Goal: Task Accomplishment & Management: Complete application form

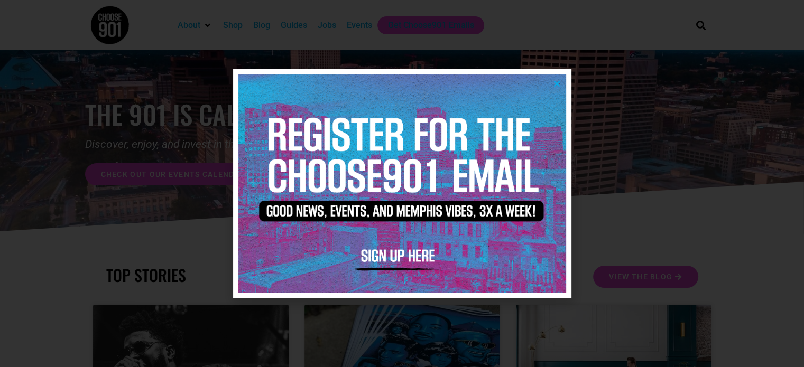
click at [559, 85] on icon "Close" at bounding box center [557, 84] width 8 height 8
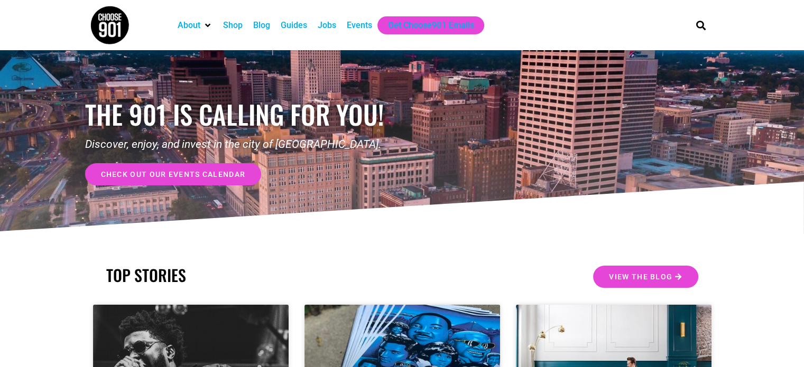
click at [326, 24] on div "Jobs" at bounding box center [327, 25] width 19 height 13
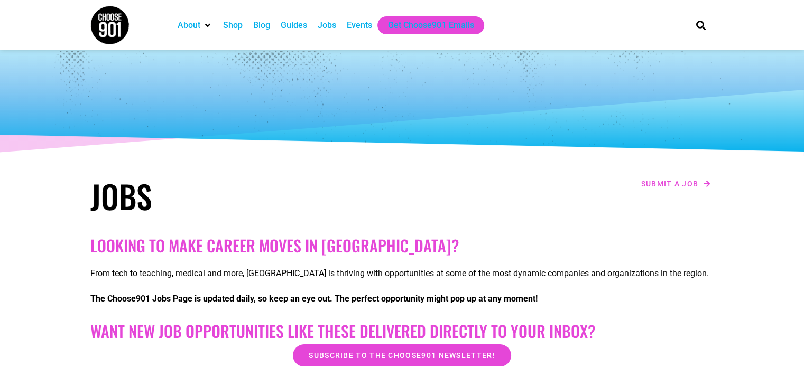
scroll to position [328, 0]
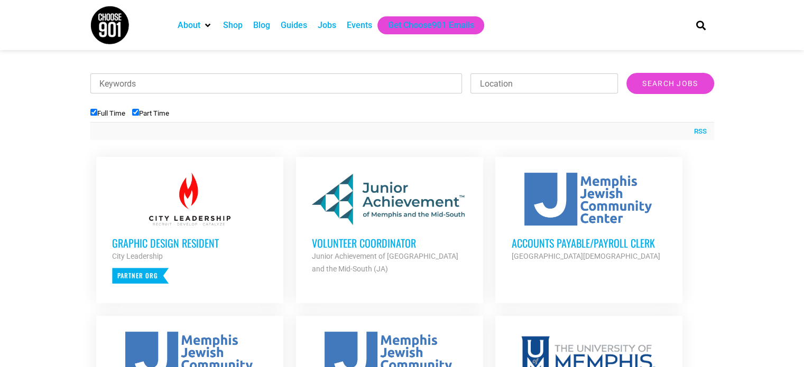
click at [383, 245] on h3 "Volunteer Coordinator" at bounding box center [389, 243] width 155 height 14
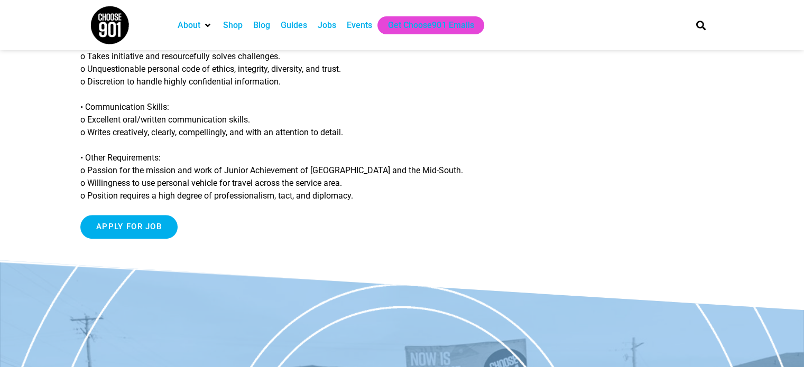
scroll to position [982, 0]
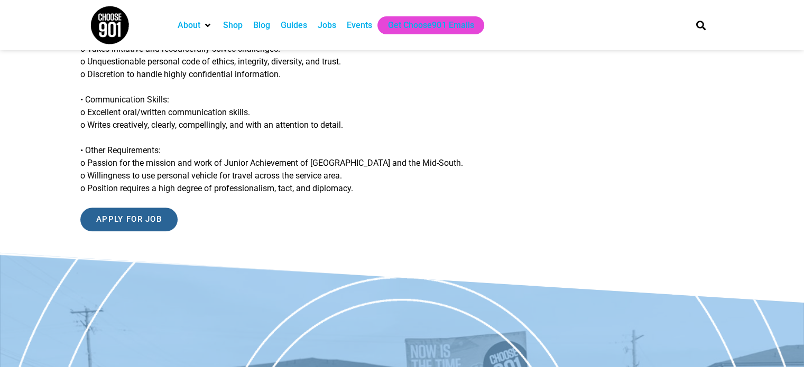
click at [136, 209] on input "Apply for job" at bounding box center [128, 220] width 97 height 24
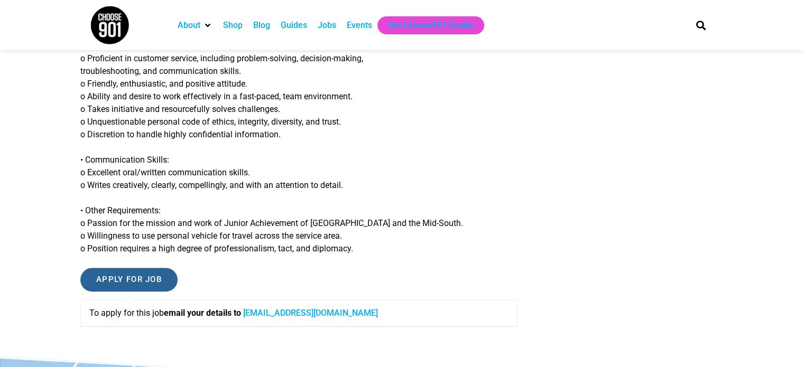
scroll to position [923, 0]
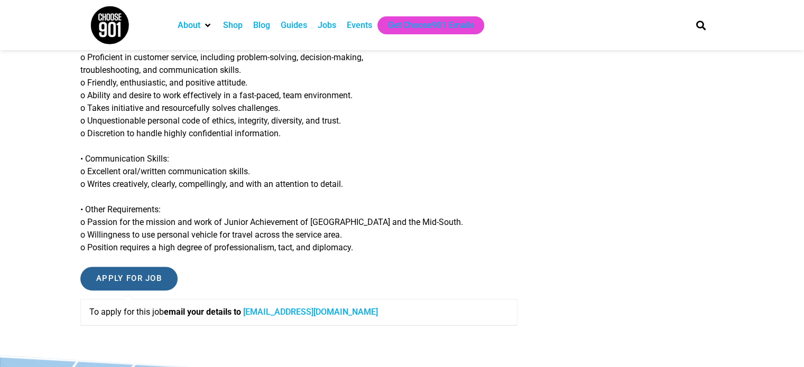
click at [163, 280] on input "Apply for job" at bounding box center [128, 279] width 97 height 24
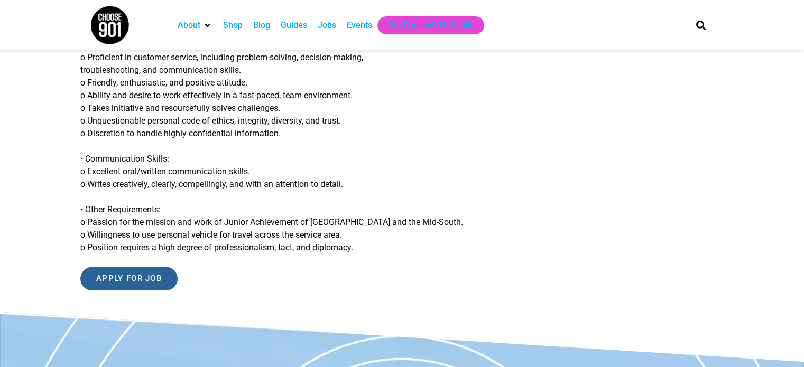
click at [159, 275] on input "Apply for job" at bounding box center [128, 279] width 97 height 24
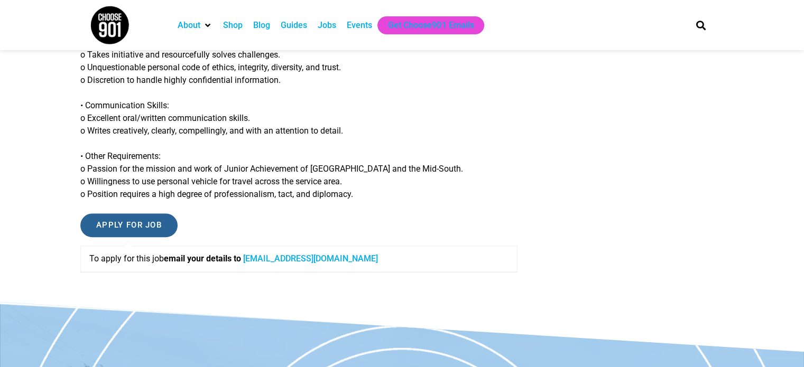
scroll to position [977, 0]
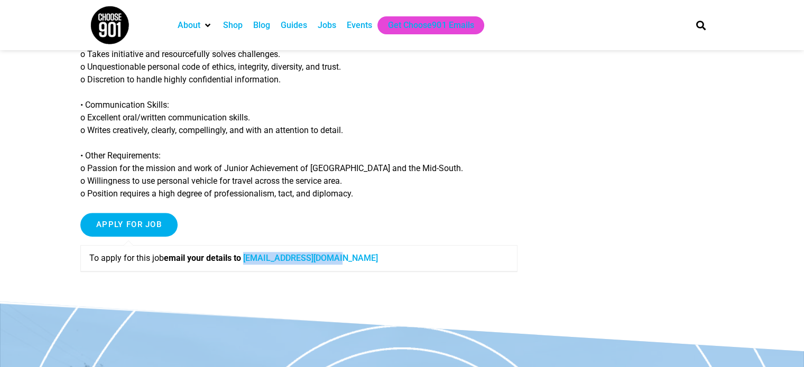
drag, startPoint x: 365, startPoint y: 261, endPoint x: 250, endPoint y: 264, distance: 115.3
click at [250, 264] on p "To apply for this job email your details to sfrench@jamemphis.org" at bounding box center [298, 258] width 419 height 13
copy link "sfrench@jamemphis.org"
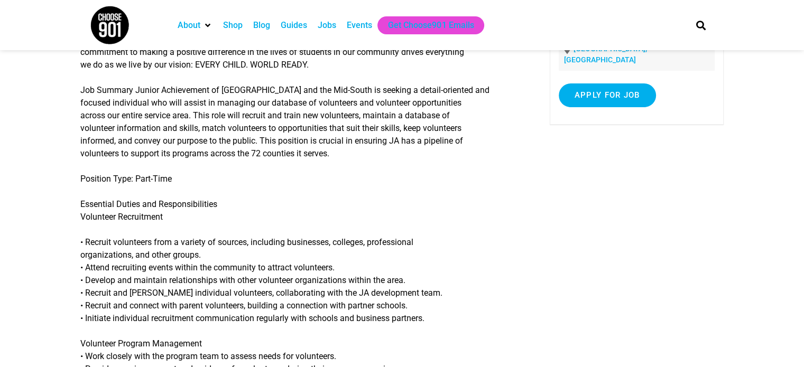
scroll to position [0, 0]
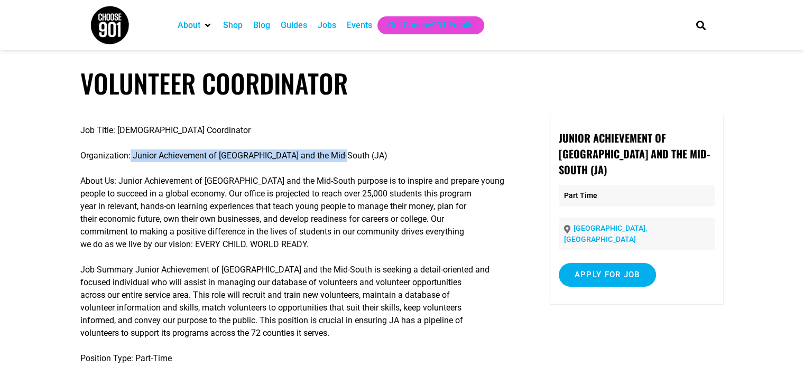
drag, startPoint x: 347, startPoint y: 155, endPoint x: 131, endPoint y: 152, distance: 216.2
click at [131, 152] on p "Organization: Junior Achievement of Memphis and the Mid-South (JA)" at bounding box center [298, 156] width 437 height 13
copy p "Junior Achievement of Memphis and the Mid-South (JA)"
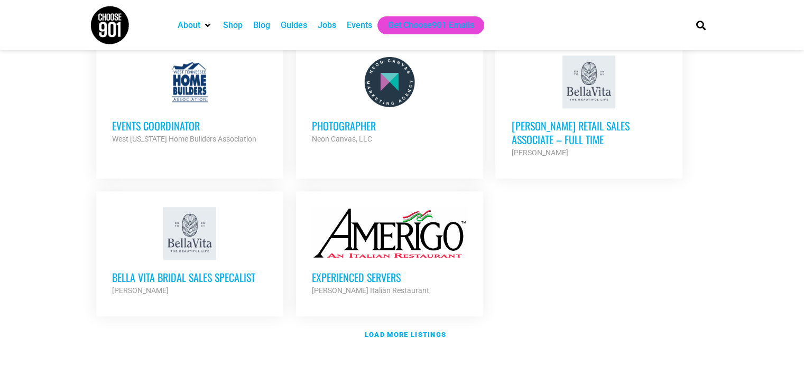
scroll to position [1210, 0]
click at [219, 270] on h3 "Bella Vita Bridal Sales Specalist" at bounding box center [189, 277] width 155 height 14
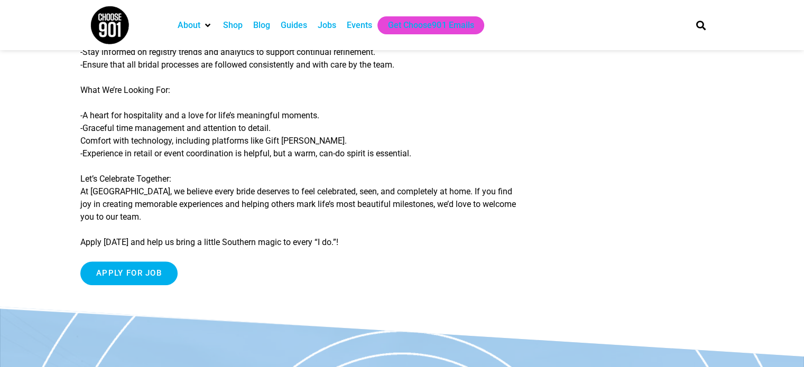
scroll to position [395, 0]
click at [145, 283] on input "Apply for job" at bounding box center [128, 274] width 97 height 24
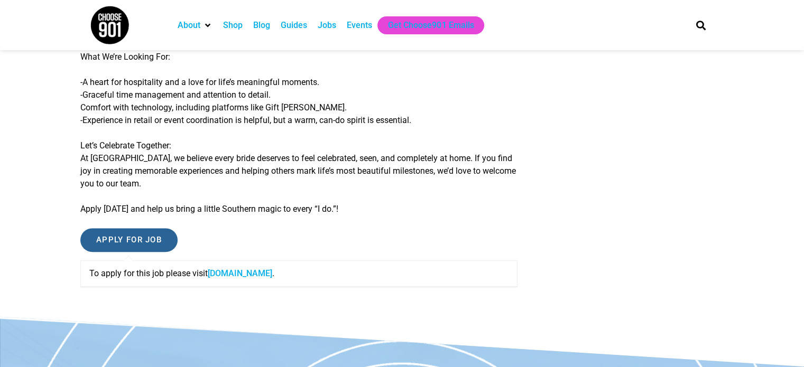
scroll to position [431, 0]
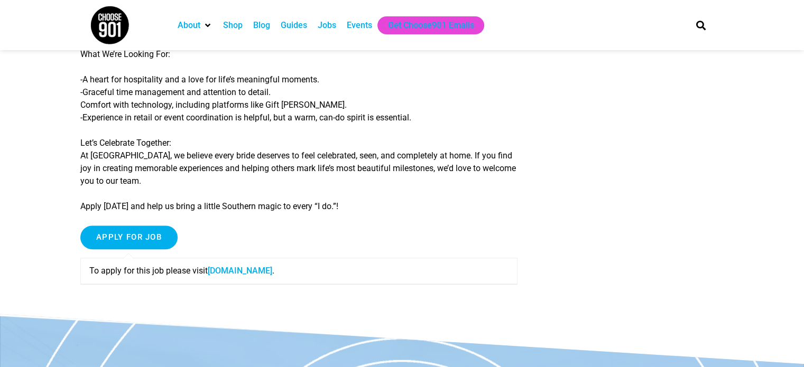
click at [252, 272] on link "shopbellavita.isolvedhire.com" at bounding box center [240, 271] width 64 height 10
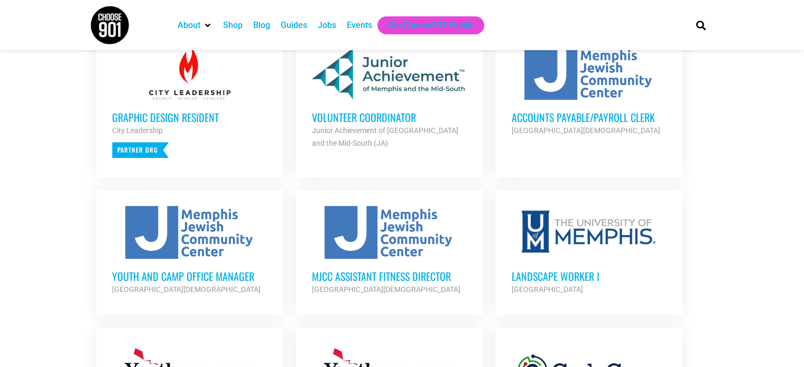
scroll to position [452, 0]
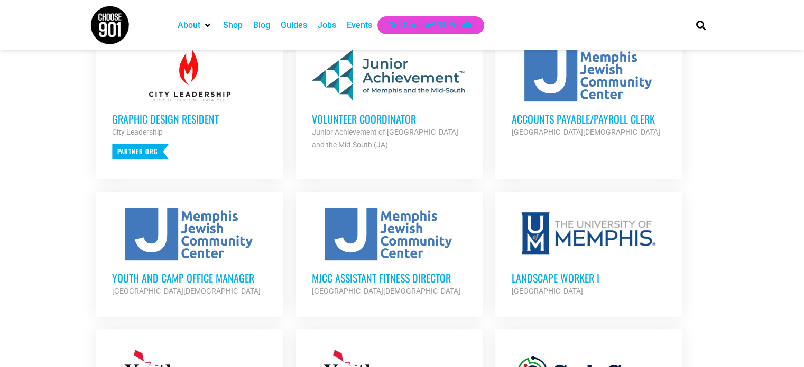
click at [201, 274] on h3 "Youth and Camp Office Manager" at bounding box center [189, 278] width 155 height 14
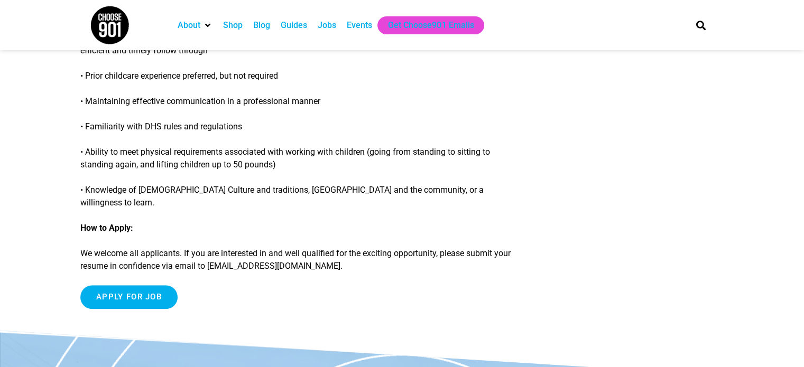
scroll to position [854, 0]
click at [160, 285] on input "Apply for job" at bounding box center [128, 297] width 97 height 24
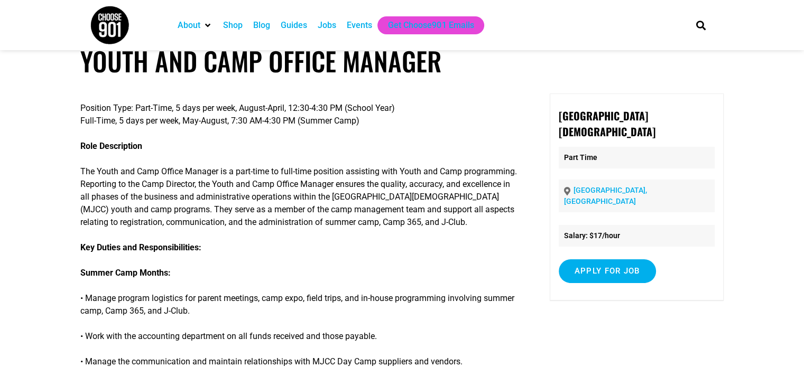
scroll to position [0, 0]
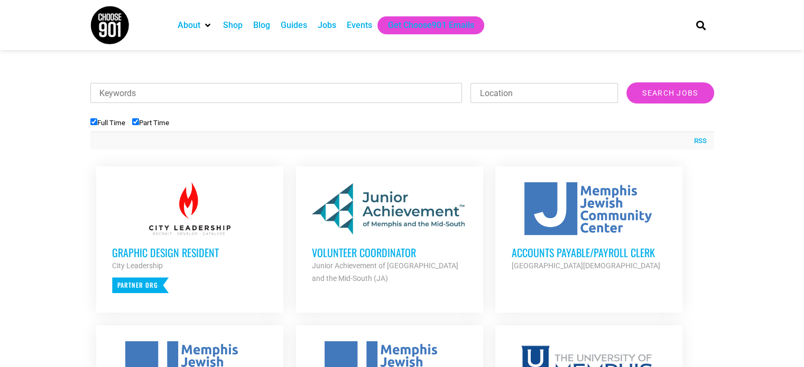
scroll to position [321, 0]
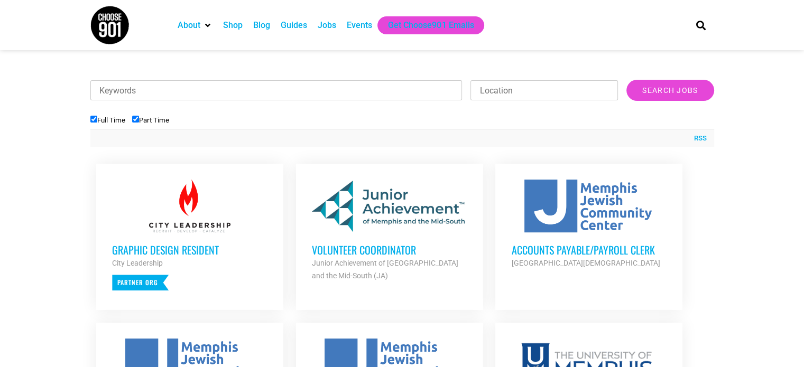
click at [141, 118] on label "Part Time" at bounding box center [150, 120] width 37 height 8
click at [139, 118] on input "Part Time" at bounding box center [135, 119] width 7 height 7
checkbox input "false"
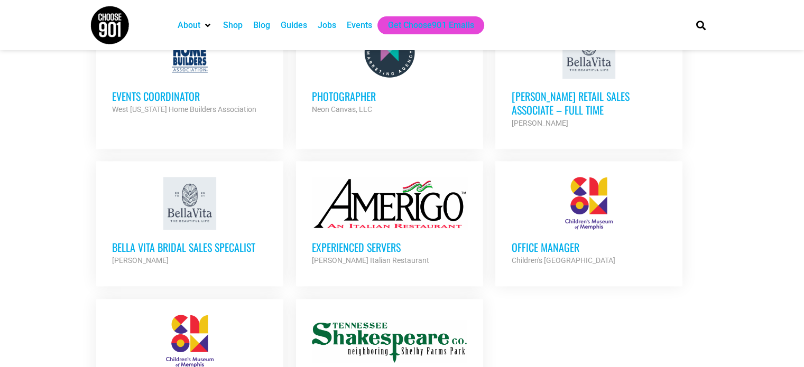
scroll to position [1129, 0]
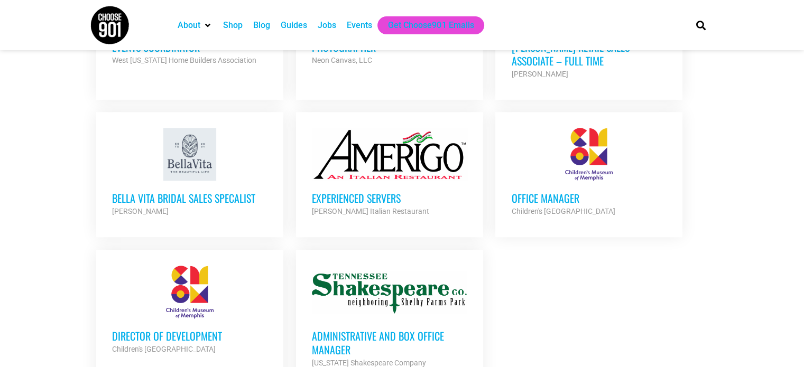
click at [545, 205] on div "Children's [GEOGRAPHIC_DATA]" at bounding box center [588, 211] width 155 height 13
